Goal: Task Accomplishment & Management: Manage account settings

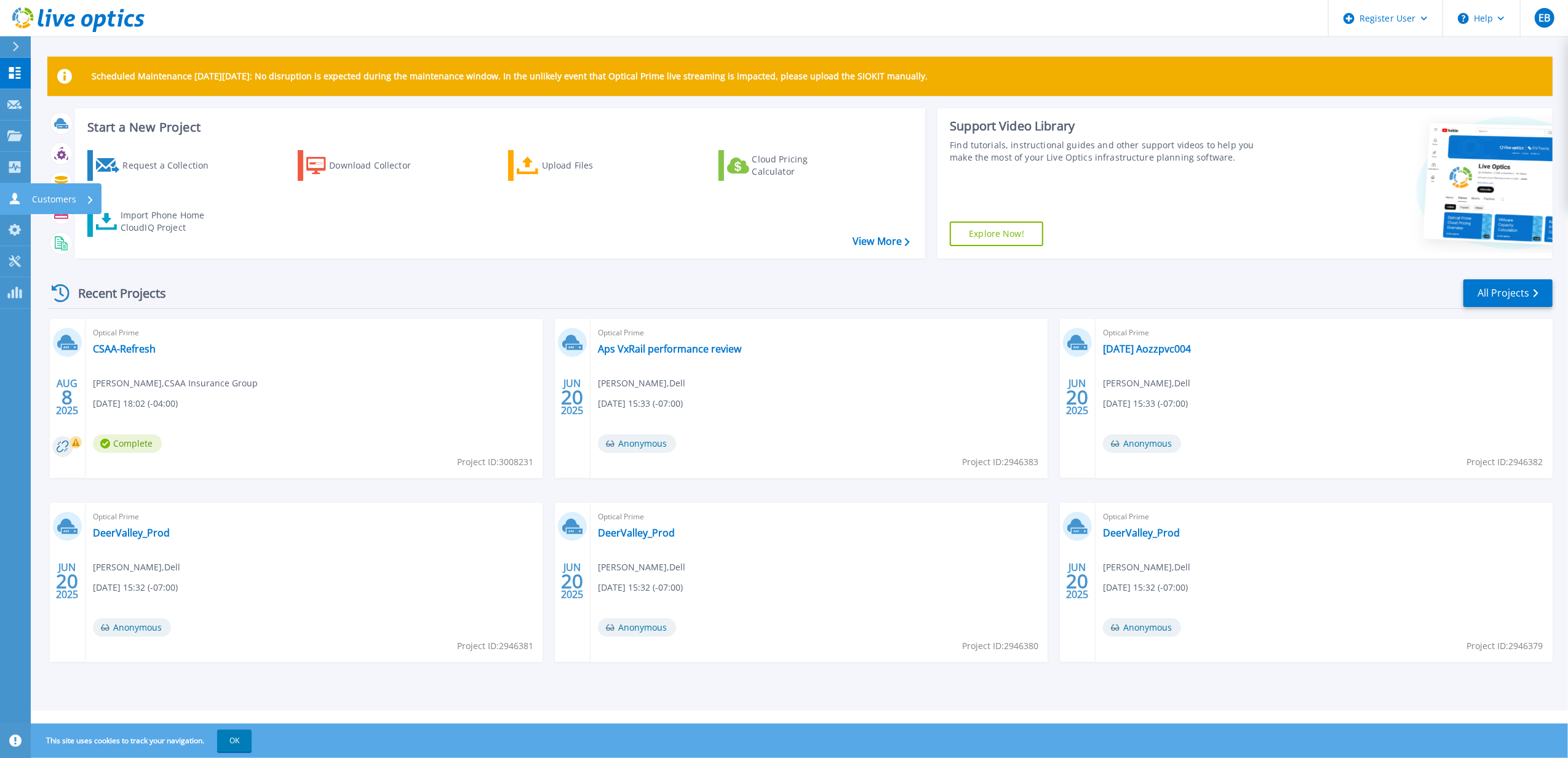
click at [47, 200] on p "Customers" at bounding box center [55, 199] width 45 height 32
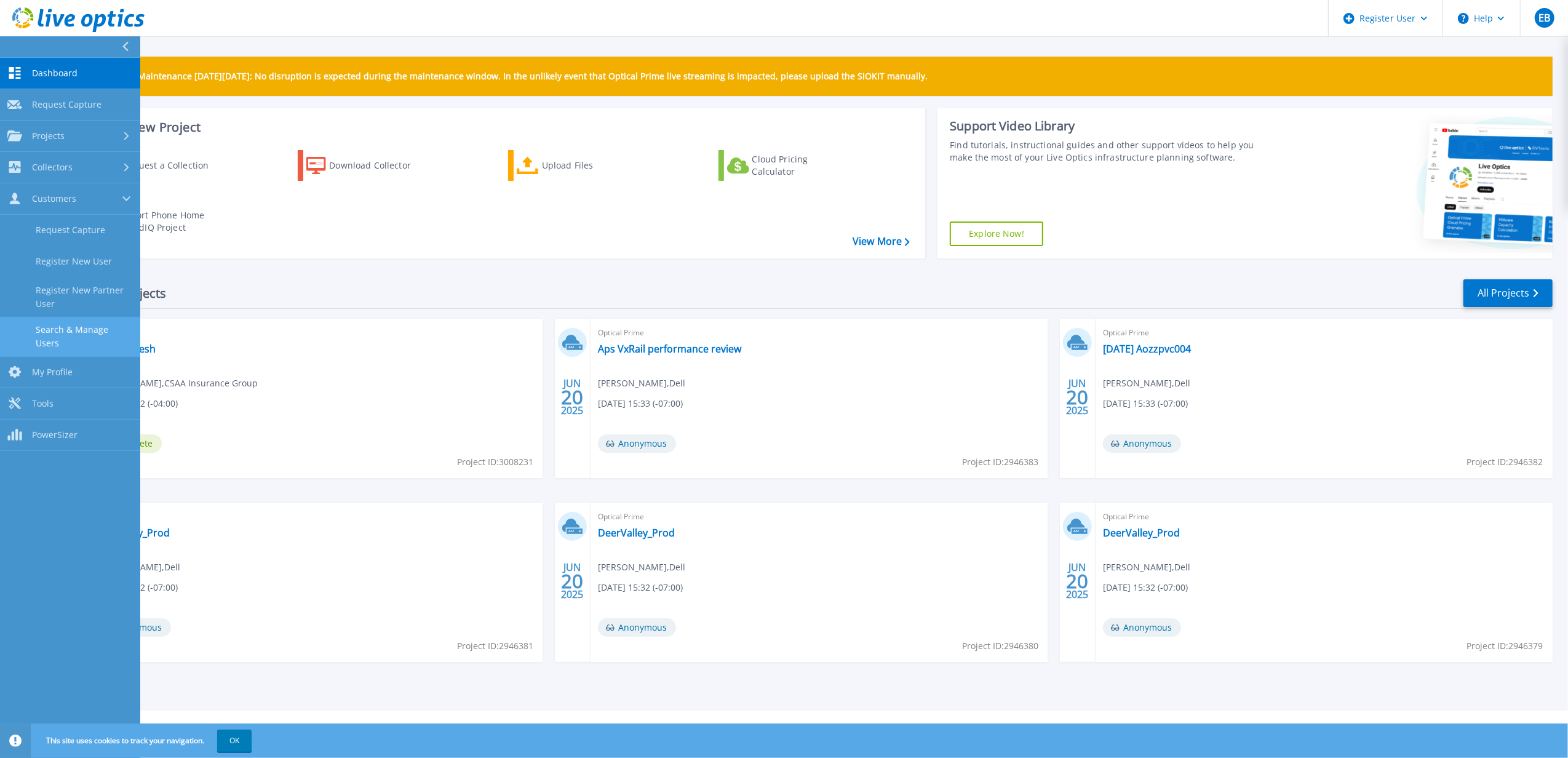
click at [94, 328] on link "Search & Manage Users" at bounding box center [70, 337] width 140 height 40
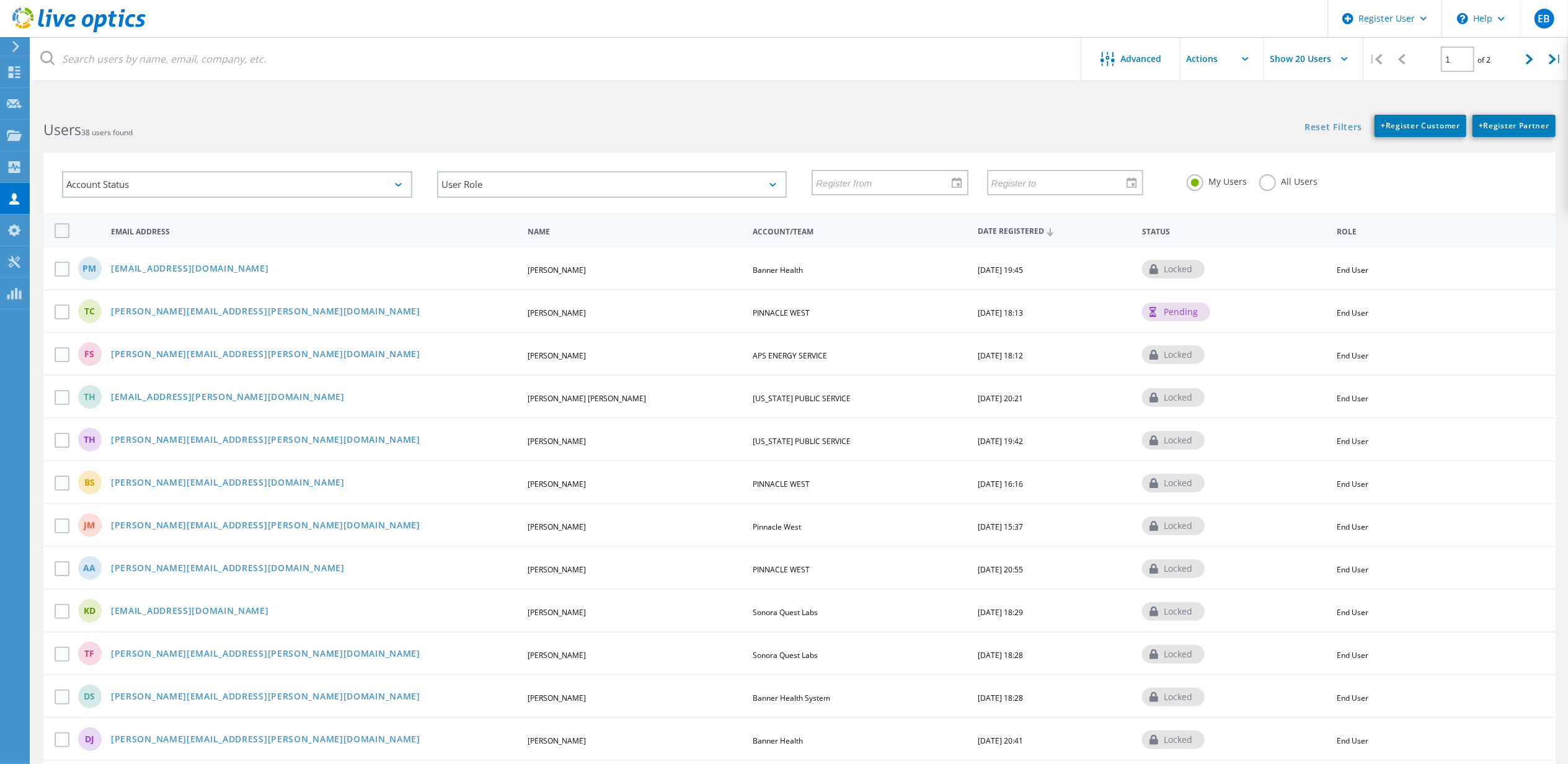
click at [1264, 180] on label "All Users" at bounding box center [1288, 180] width 58 height 12
click at [0, 0] on input "All Users" at bounding box center [0, 0] width 0 height 0
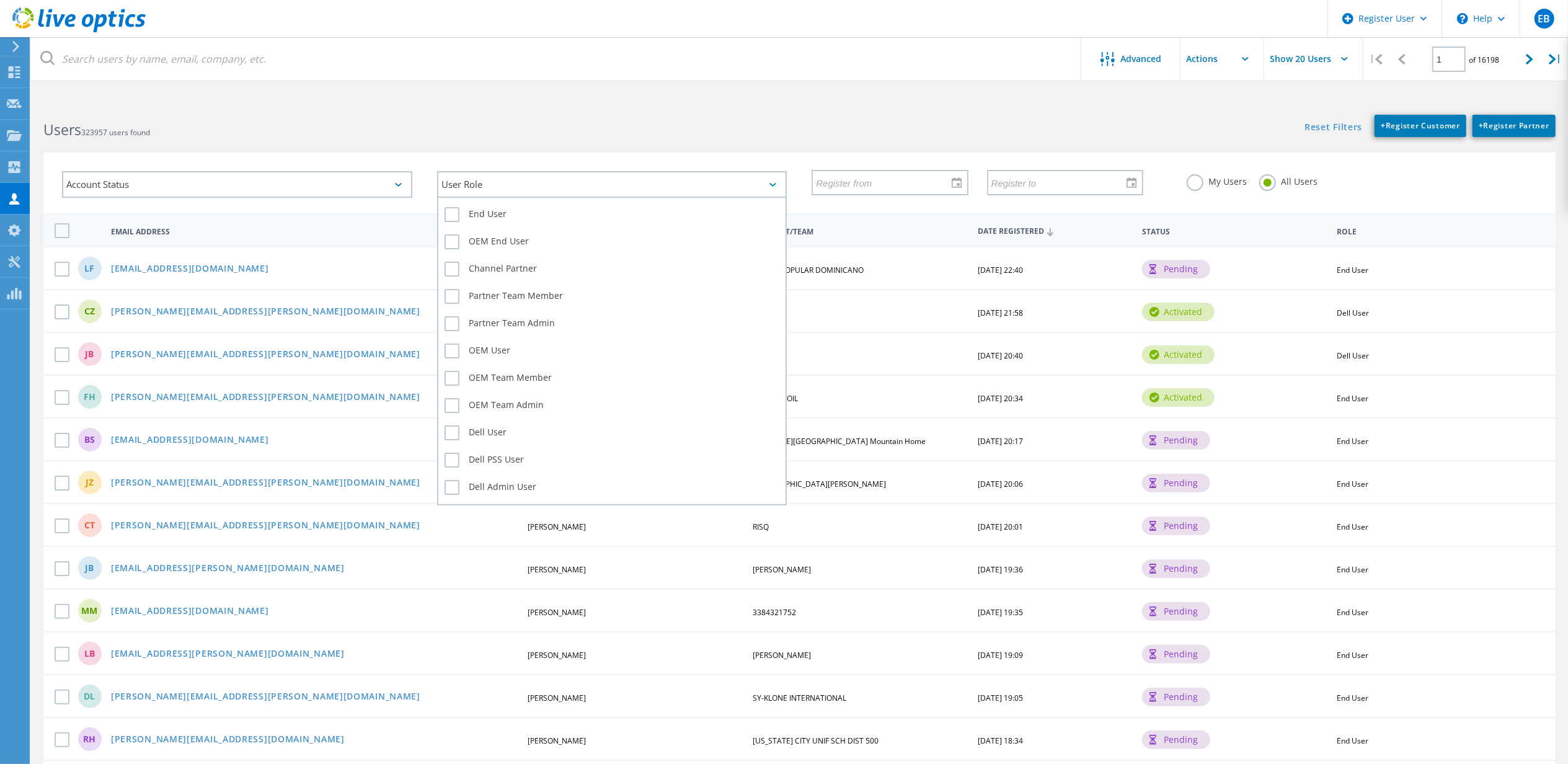
click at [544, 189] on div "User Role" at bounding box center [613, 184] width 350 height 27
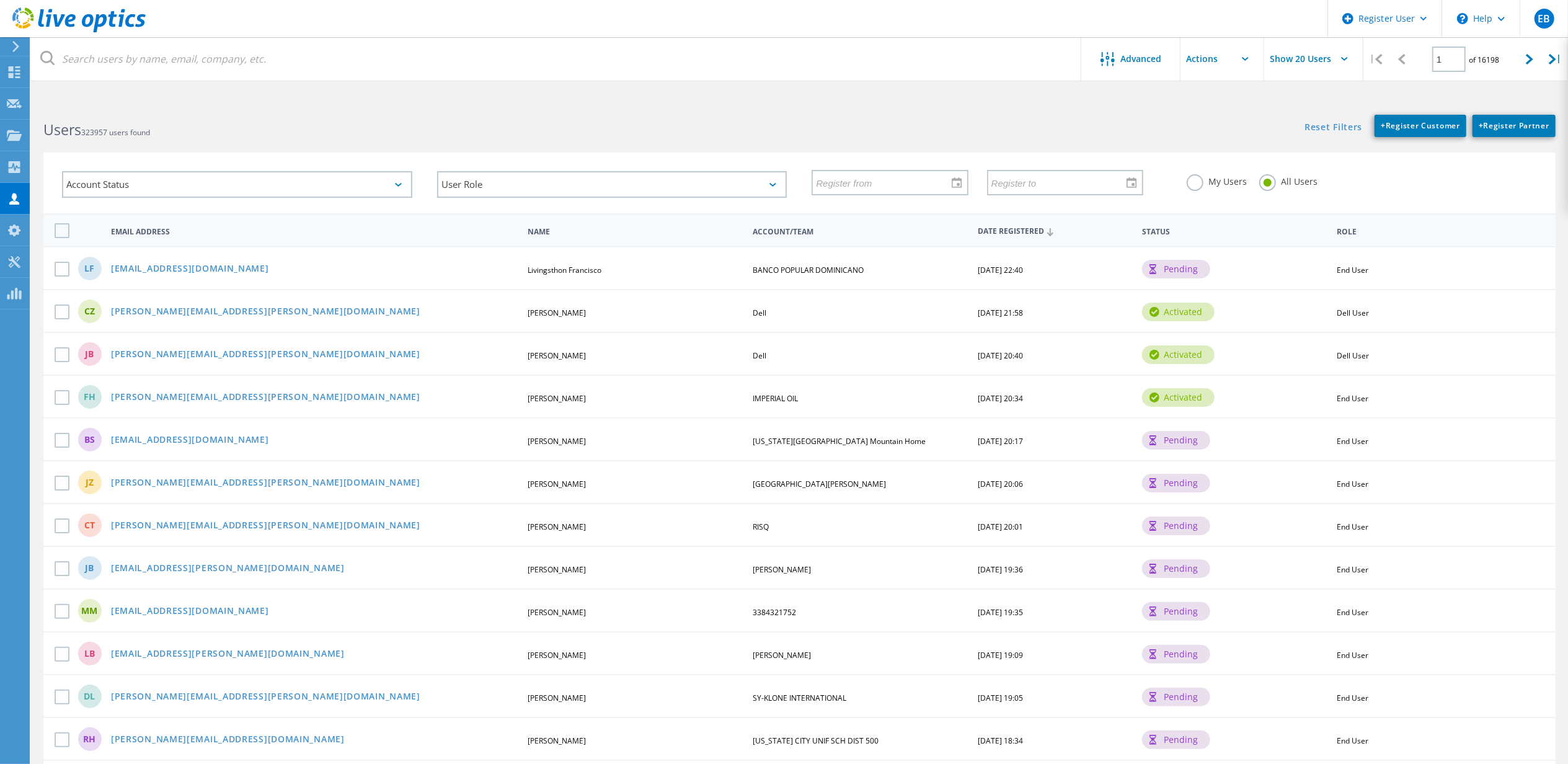
click at [829, 153] on div "Account Status Activated Pending Activation Pending Password Reset Activated No…" at bounding box center [799, 183] width 1513 height 61
drag, startPoint x: 452, startPoint y: 122, endPoint x: 417, endPoint y: 124, distance: 35.1
click at [431, 122] on h2 "Users 323957 users found" at bounding box center [415, 129] width 744 height 21
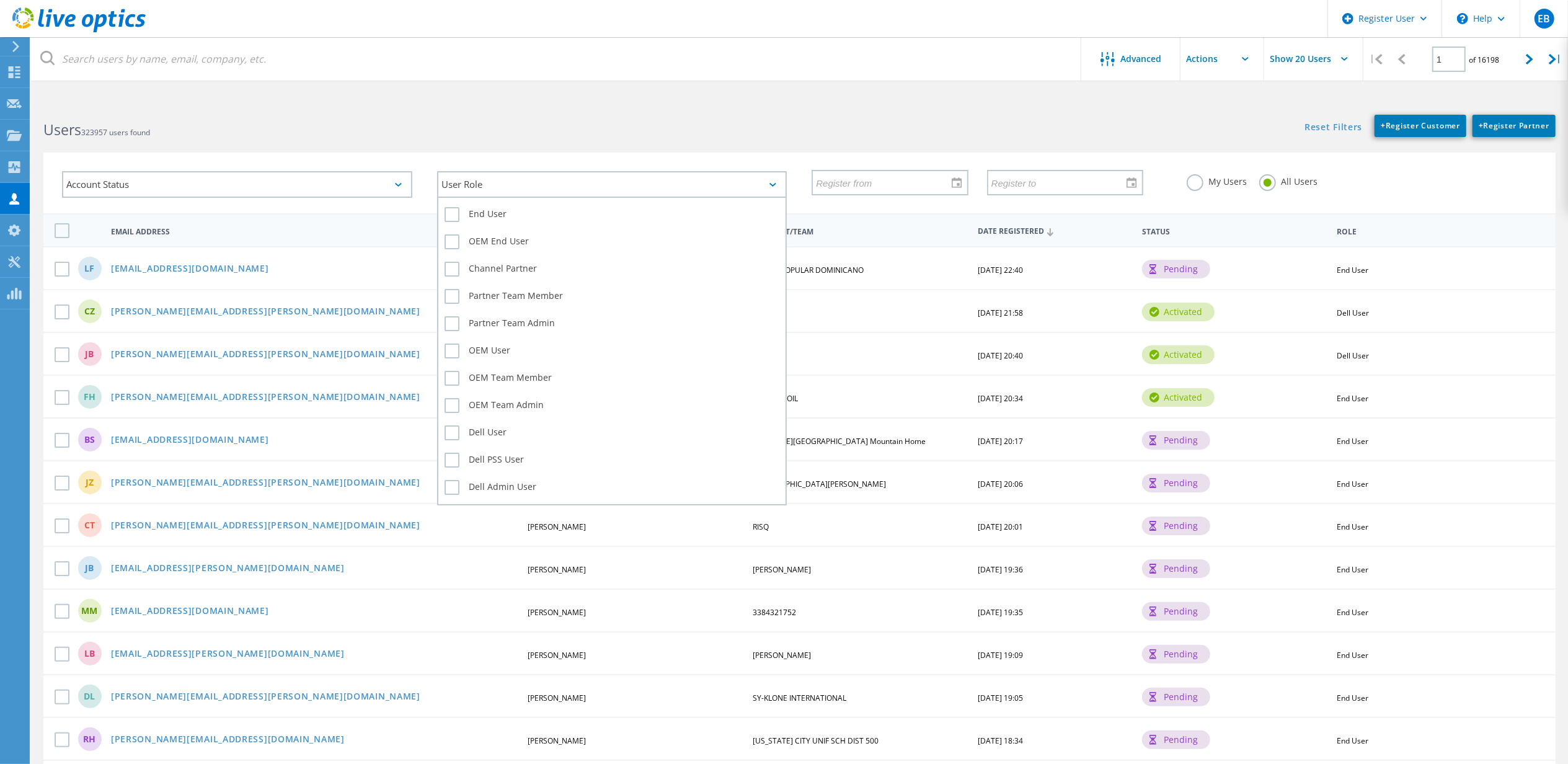
click at [497, 183] on div "User Role" at bounding box center [613, 184] width 350 height 27
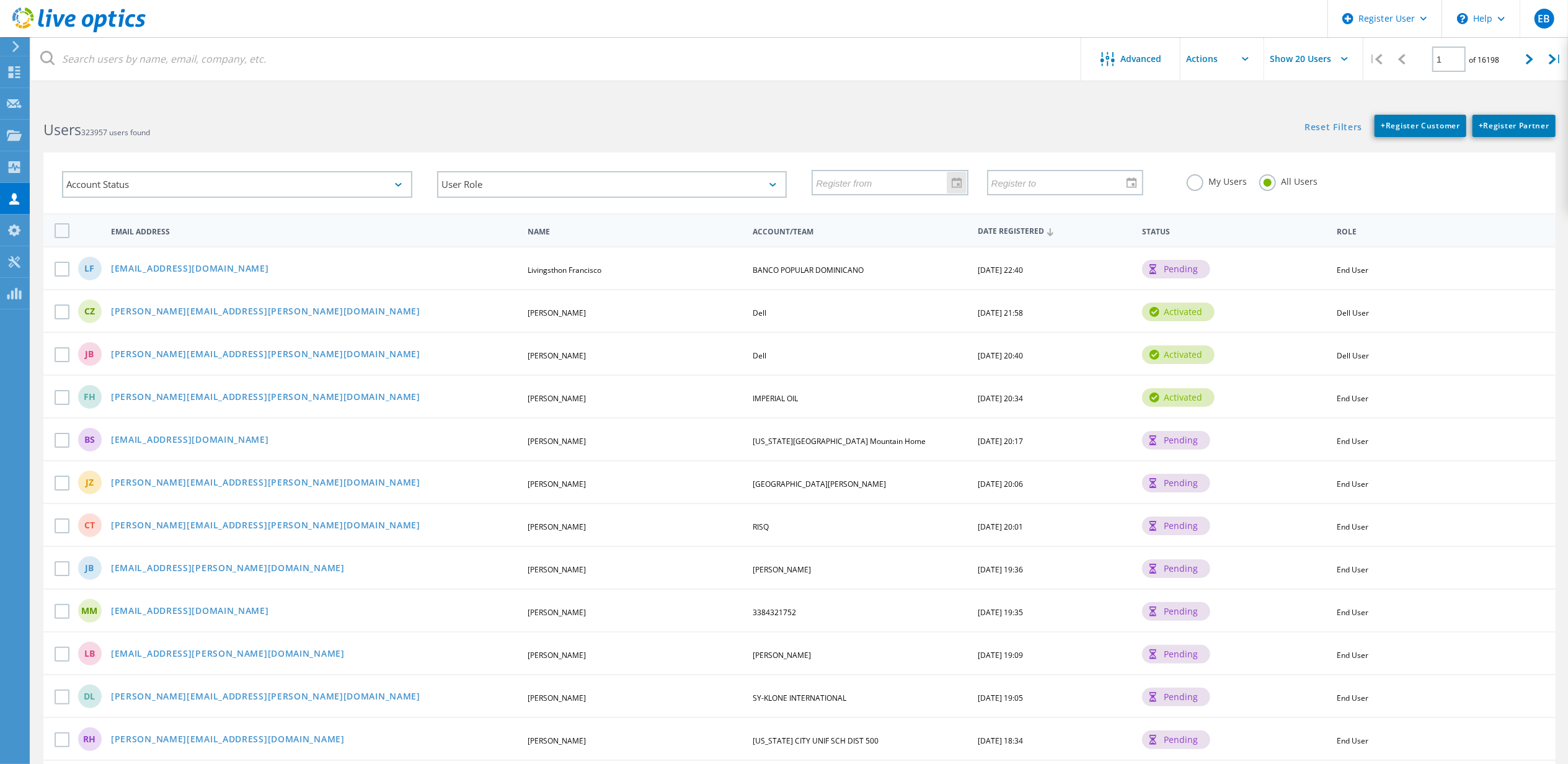
click at [877, 179] on input "text" at bounding box center [885, 182] width 145 height 23
drag, startPoint x: 45, startPoint y: 55, endPoint x: 63, endPoint y: 58, distance: 18.2
click at [47, 54] on icon at bounding box center [47, 58] width 14 height 14
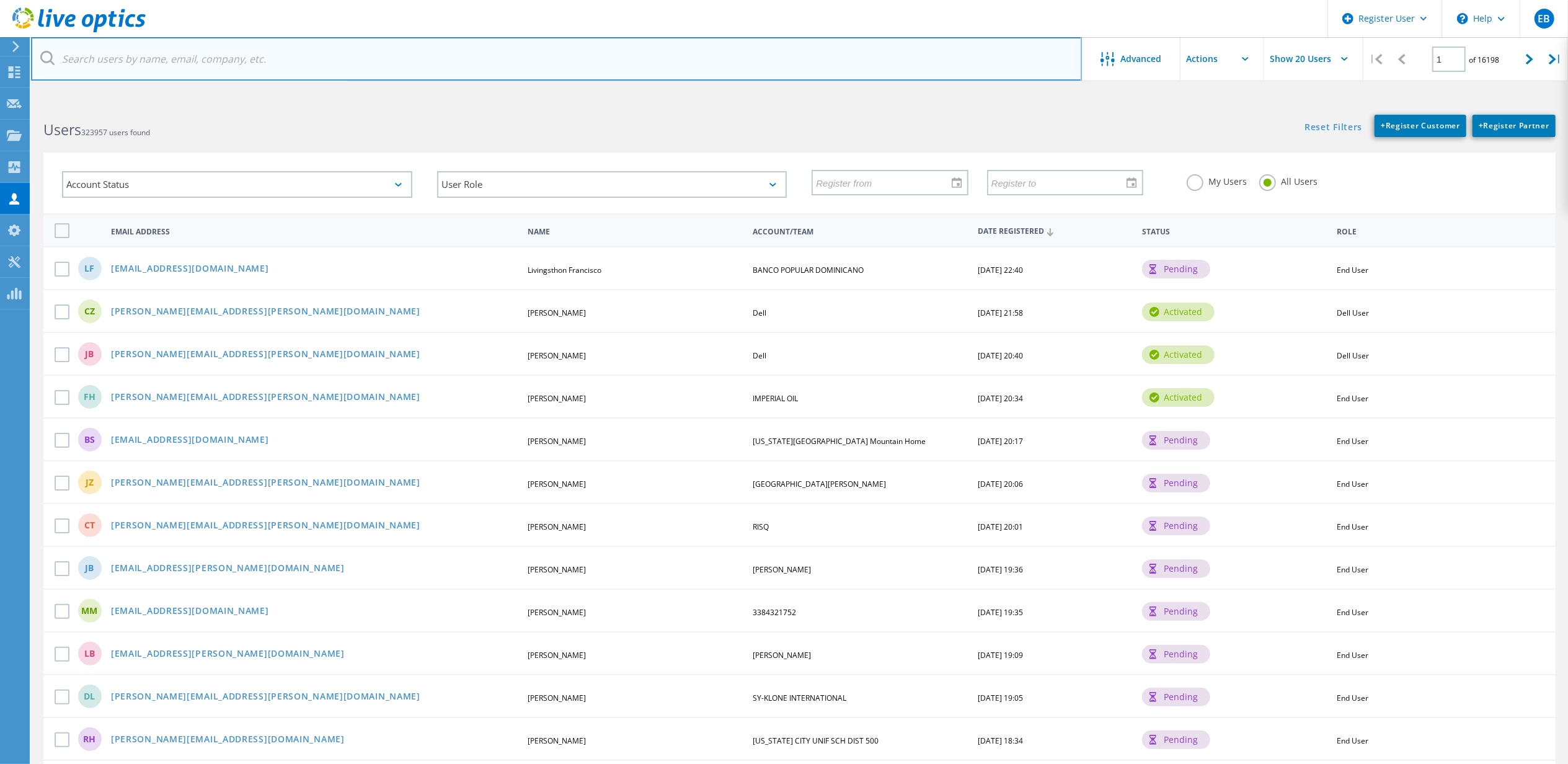
click at [70, 57] on input "text" at bounding box center [557, 59] width 1051 height 43
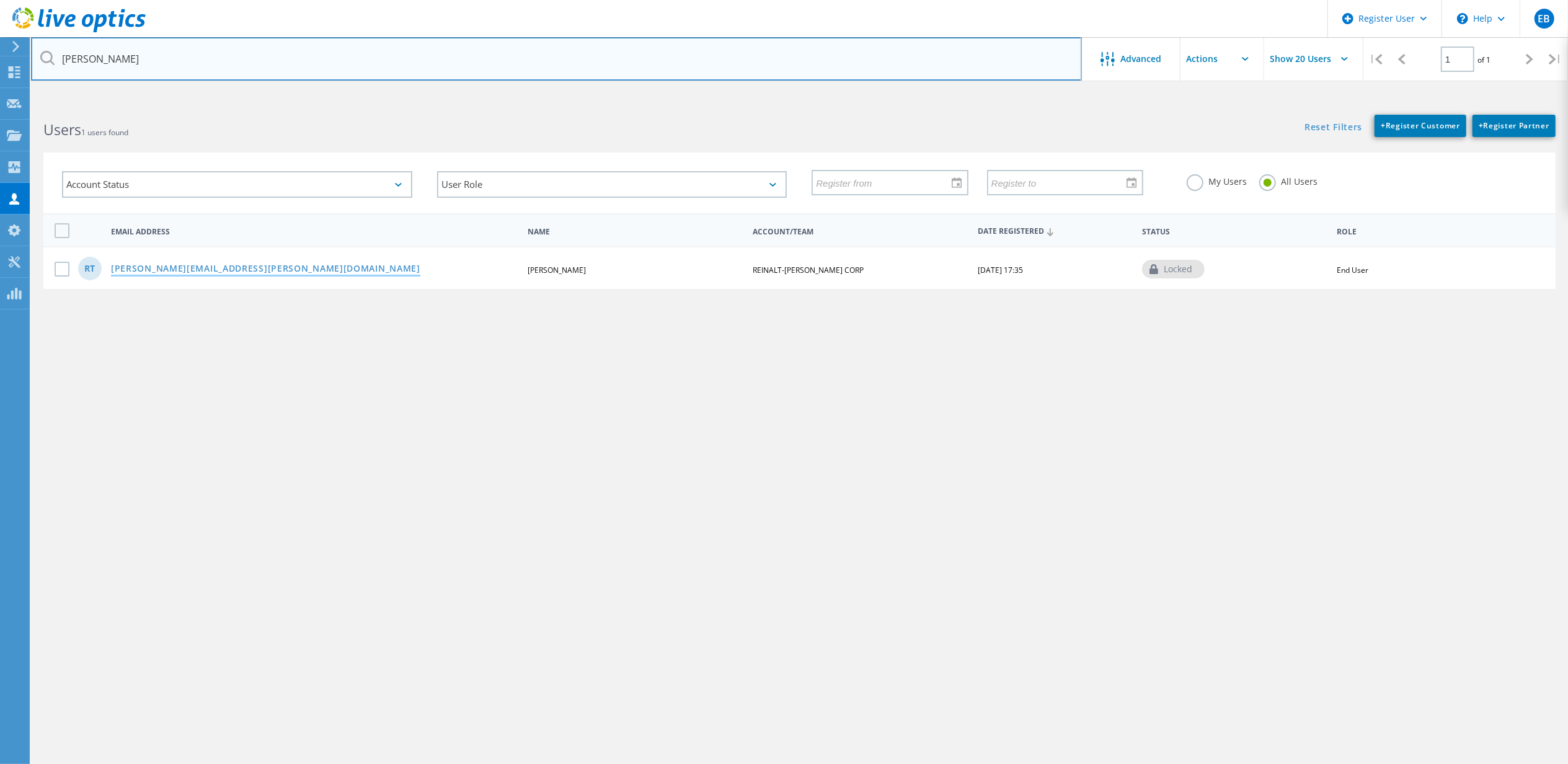
type input "rolando trillo"
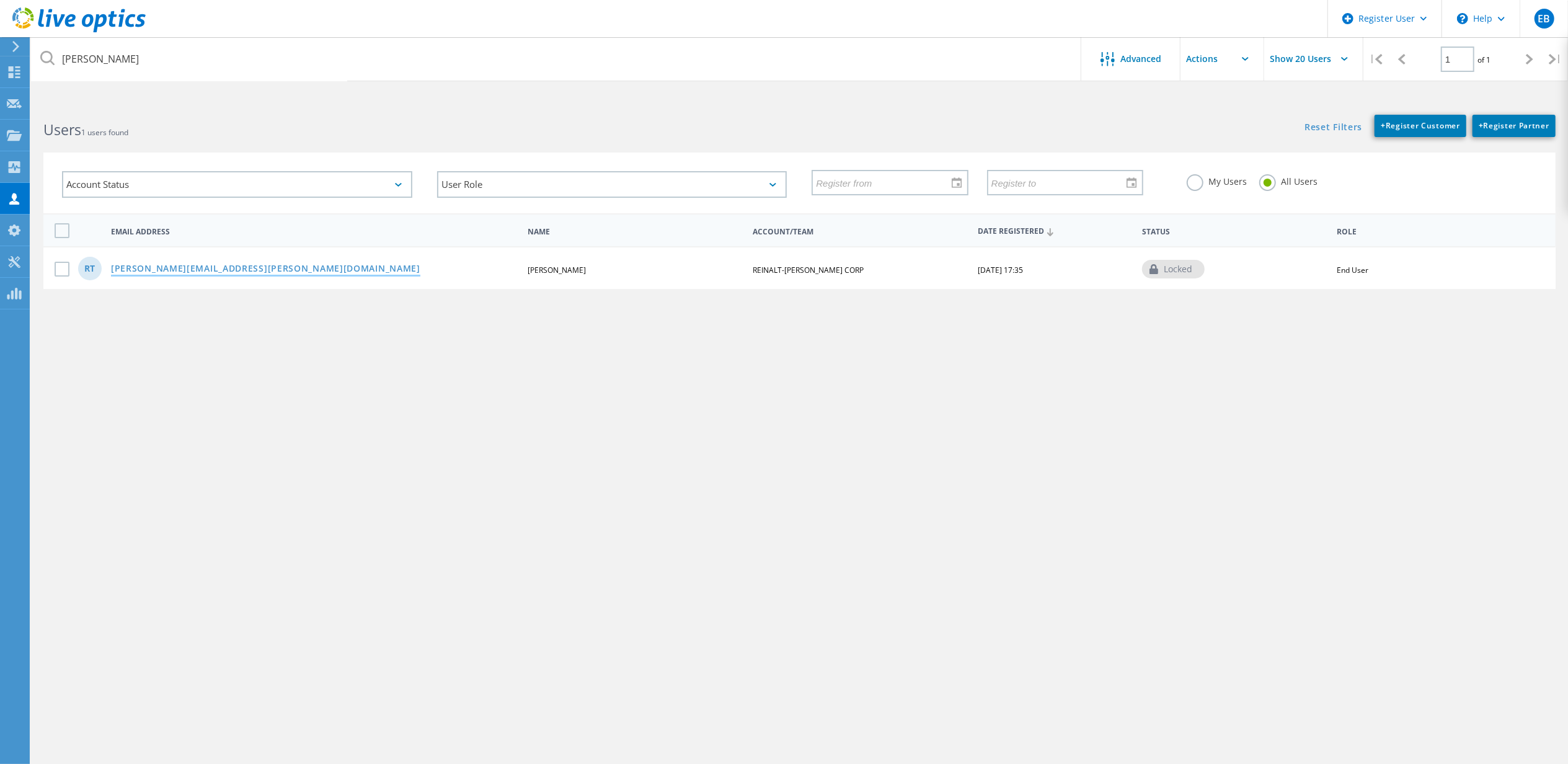
click at [147, 264] on link "rolando.trillo@discounttire.com" at bounding box center [265, 269] width 310 height 11
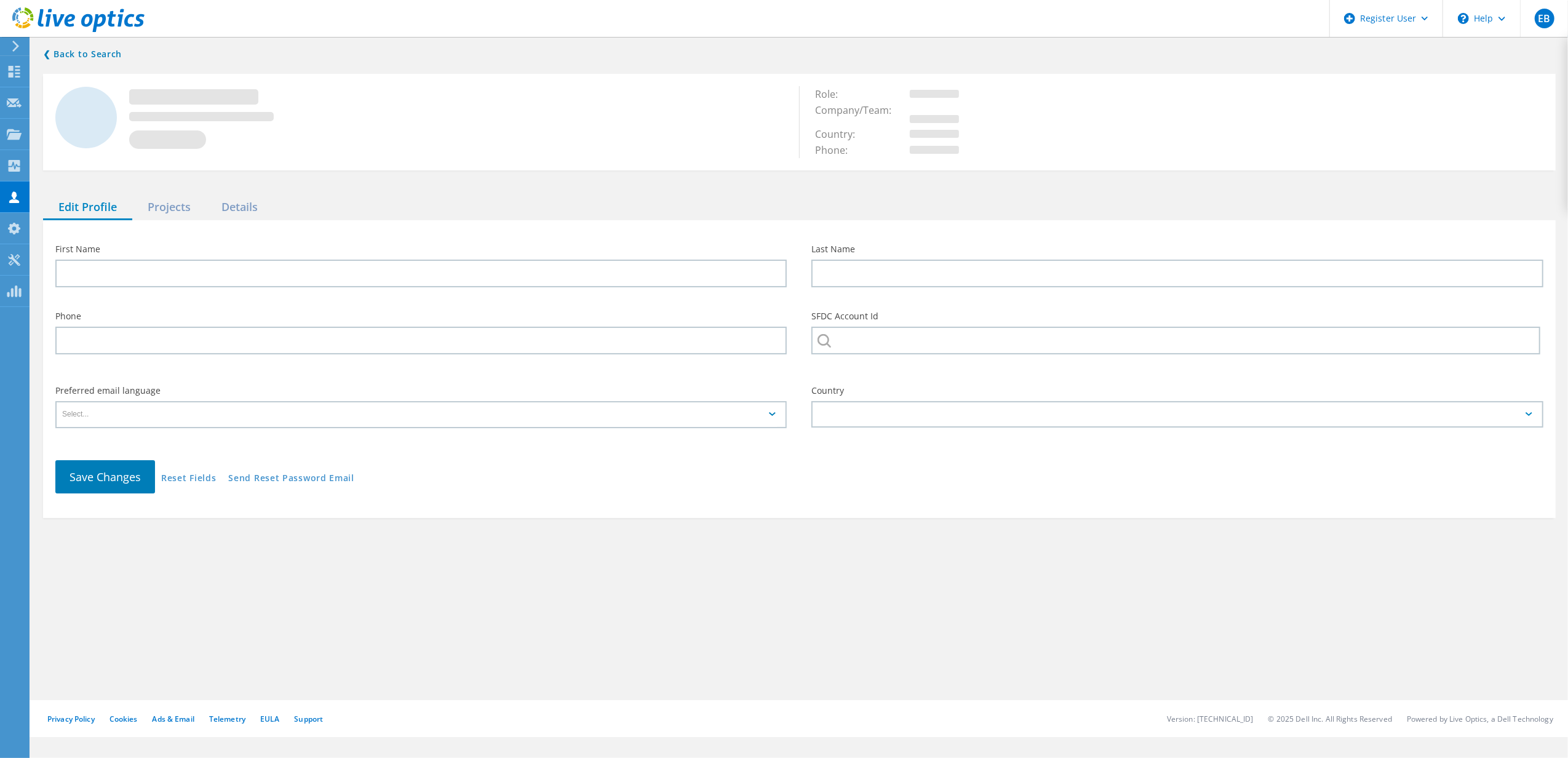
type input "Rolando"
type input "Trillo"
type input "REINALT-THOMAS CORP"
type input "English"
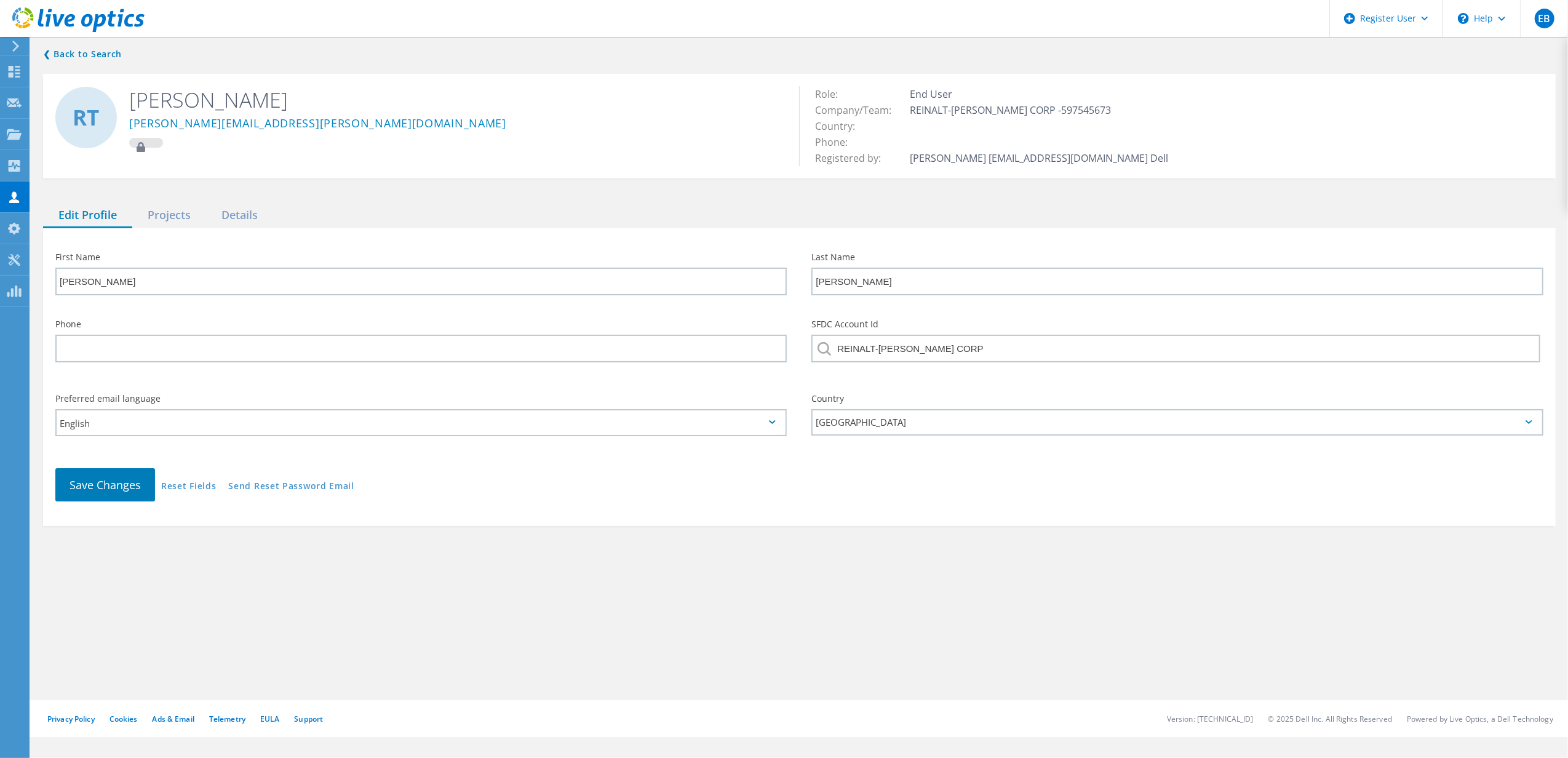
click at [152, 144] on div at bounding box center [146, 142] width 34 height 10
click at [192, 482] on link "Reset Fields" at bounding box center [189, 487] width 55 height 11
click at [166, 217] on div "Projects" at bounding box center [169, 215] width 74 height 25
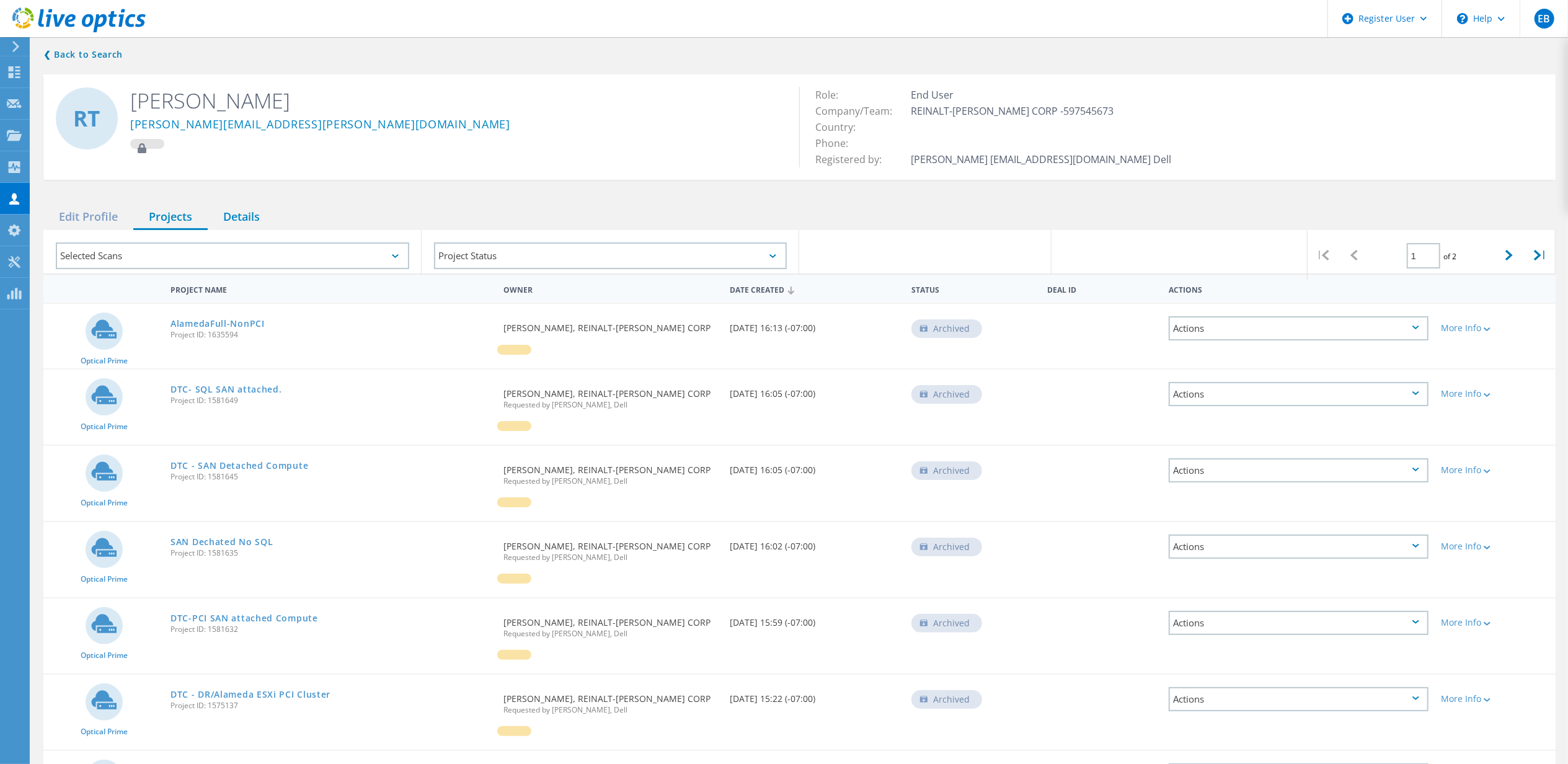
click at [246, 211] on div "Details" at bounding box center [241, 217] width 68 height 25
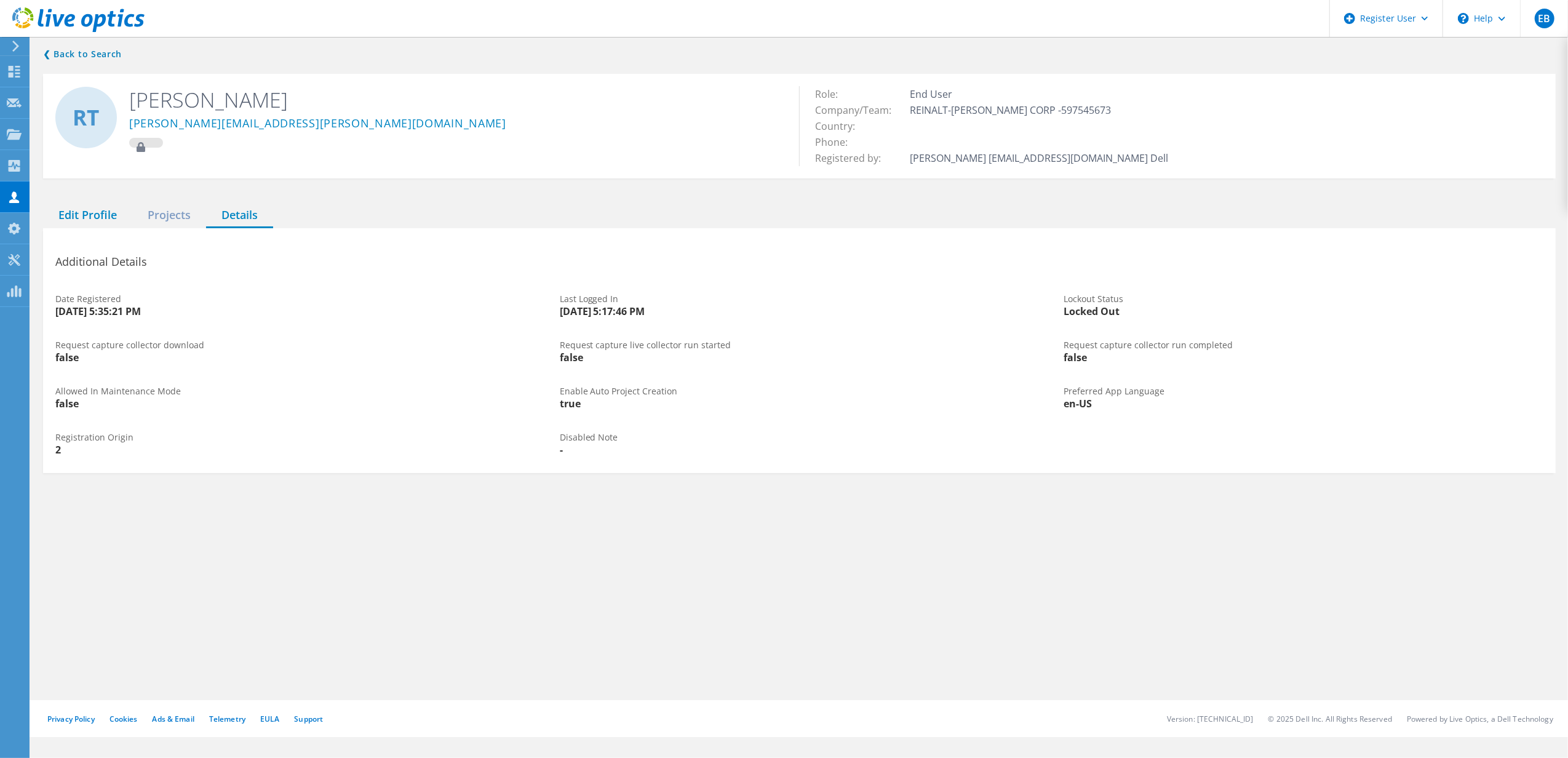
click at [69, 207] on div "Edit Profile" at bounding box center [88, 215] width 89 height 25
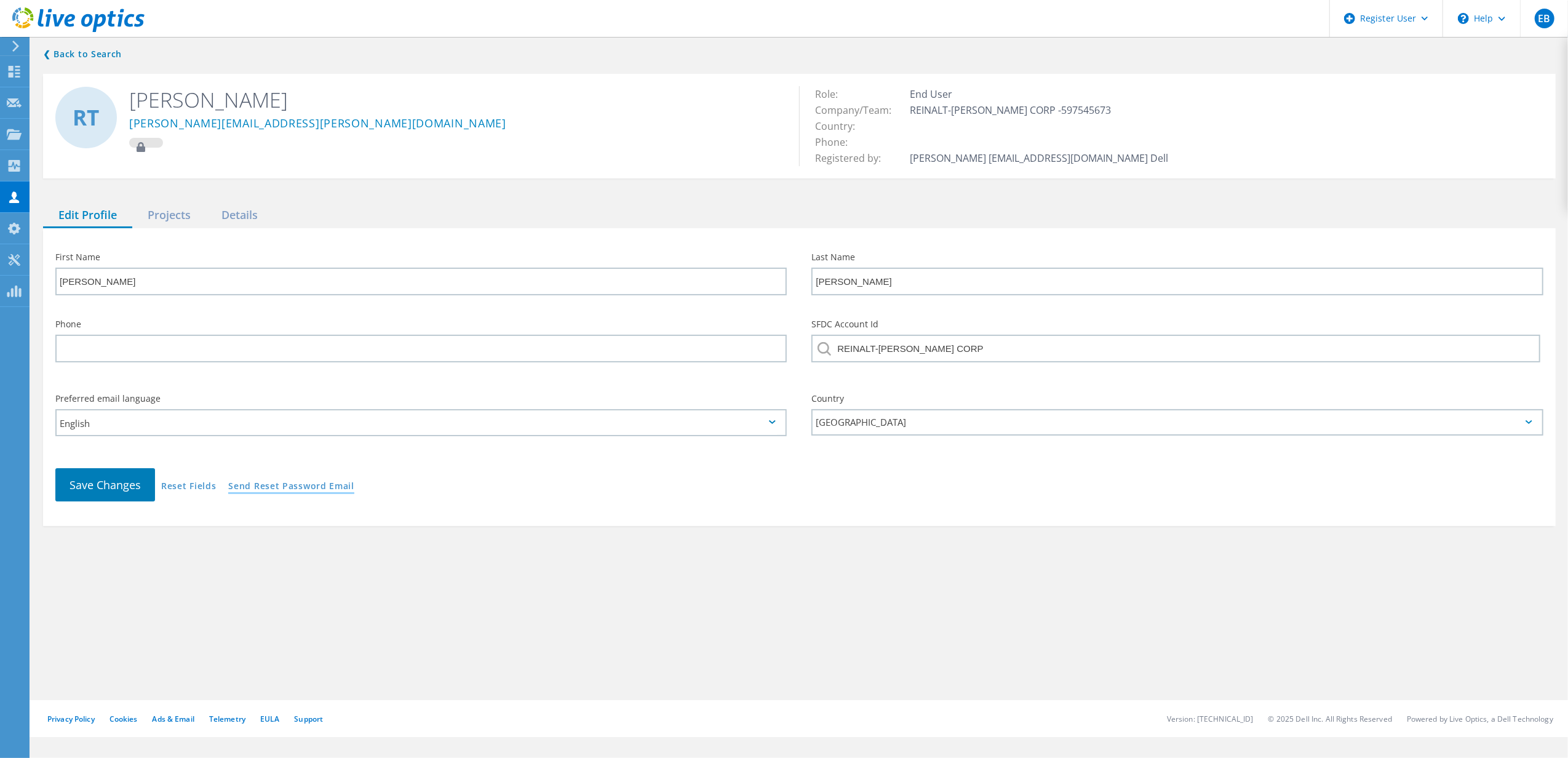
click at [257, 482] on link "Send Reset Password Email" at bounding box center [291, 487] width 126 height 11
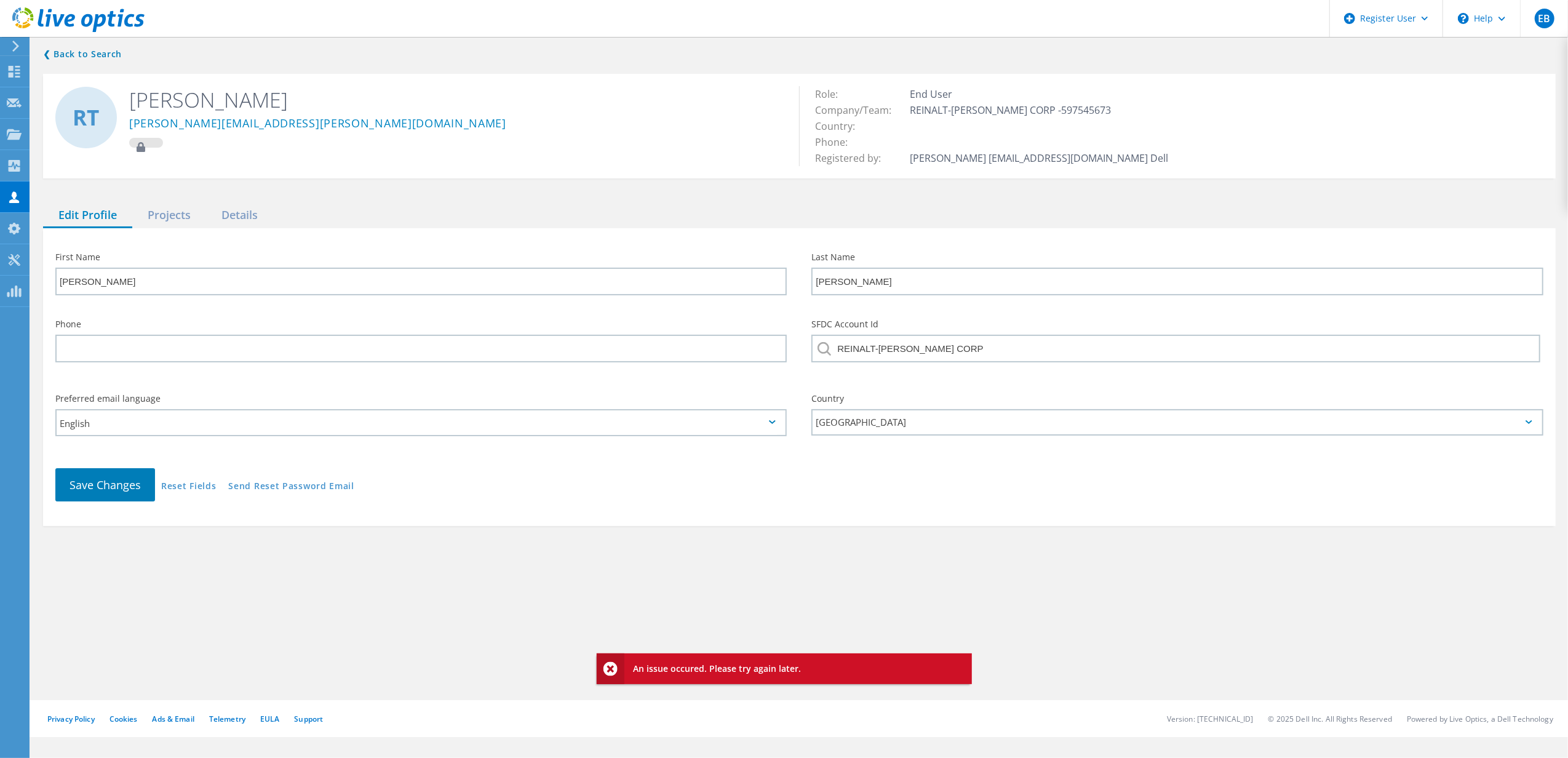
click at [325, 573] on div "❮ Back to Search RT Rolando Trillo rolando.trillo@discounttire.com Role: End Us…" at bounding box center [799, 367] width 1537 height 665
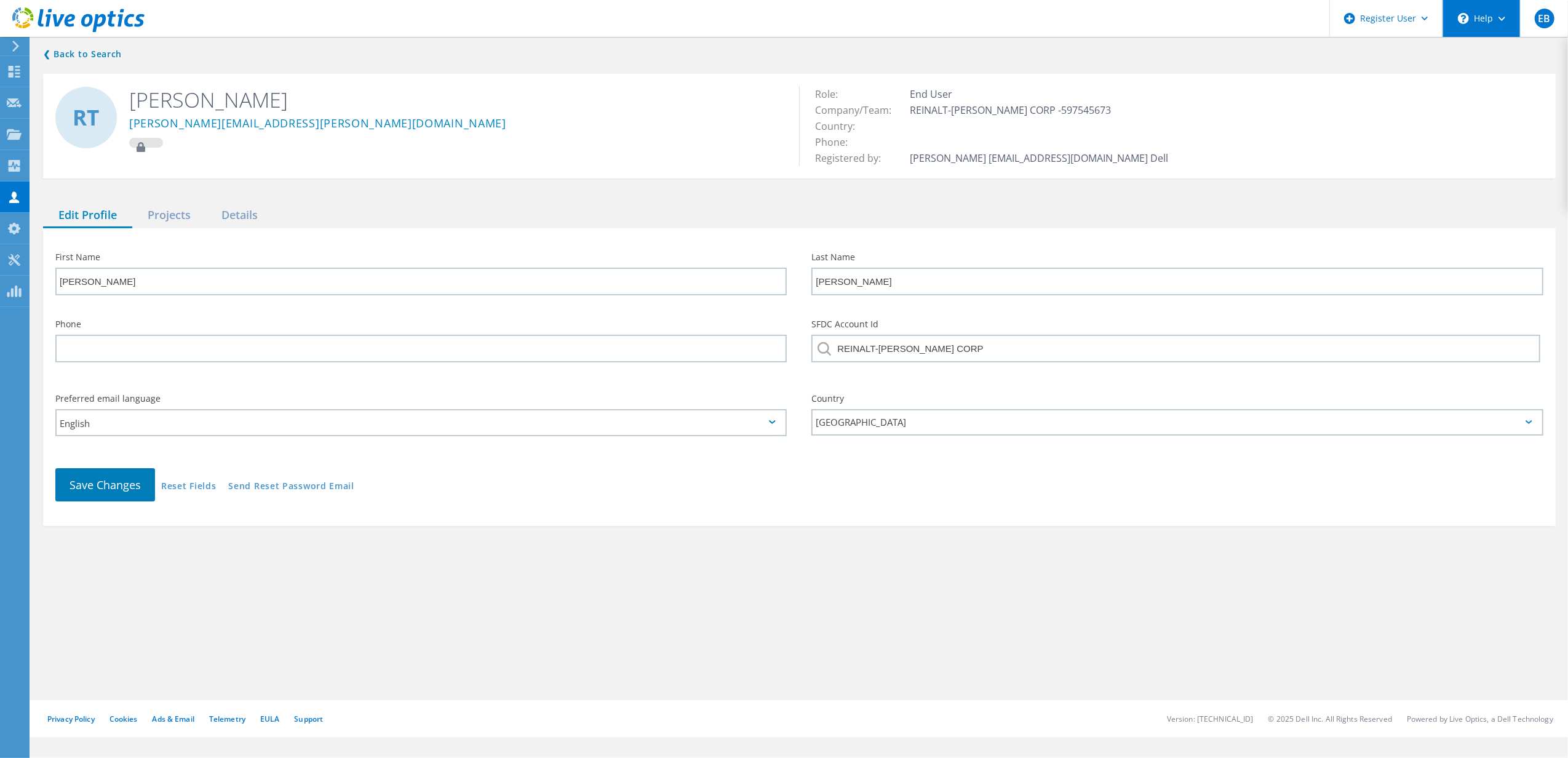
drag, startPoint x: 1503, startPoint y: 8, endPoint x: 1497, endPoint y: 16, distance: 10.0
click at [1503, 8] on div "\n Help" at bounding box center [1482, 18] width 78 height 37
click at [1479, 82] on link "Contact Support" at bounding box center [1512, 83] width 137 height 30
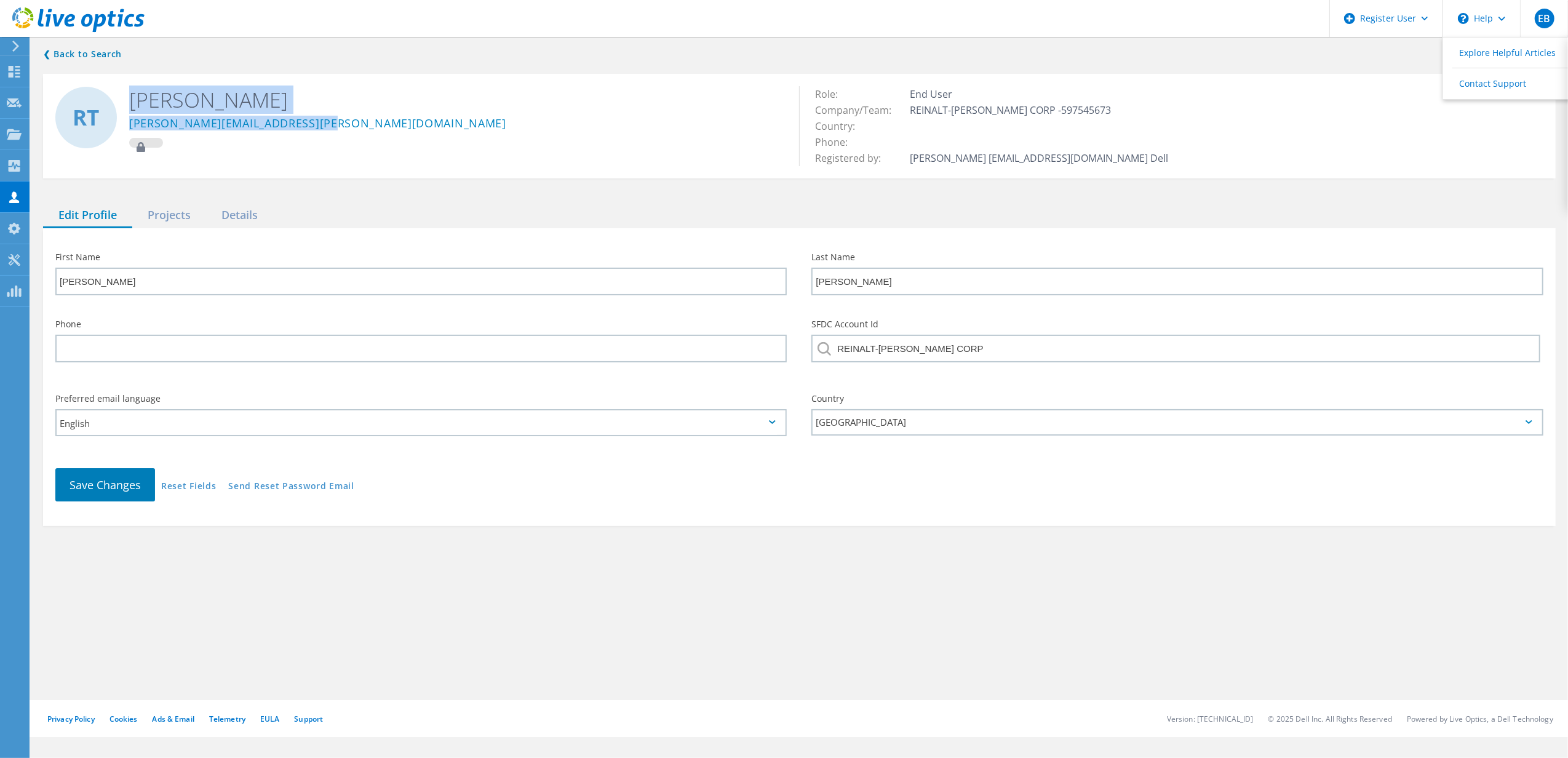
drag, startPoint x: 313, startPoint y: 124, endPoint x: 123, endPoint y: 126, distance: 190.0
click at [123, 126] on div "RT Rolando Trillo rolando.trillo@discounttire.com" at bounding box center [421, 118] width 756 height 88
copy div "Rolando Trillo rolando.trillo@discounttire.com"
